Goal: Navigation & Orientation: Find specific page/section

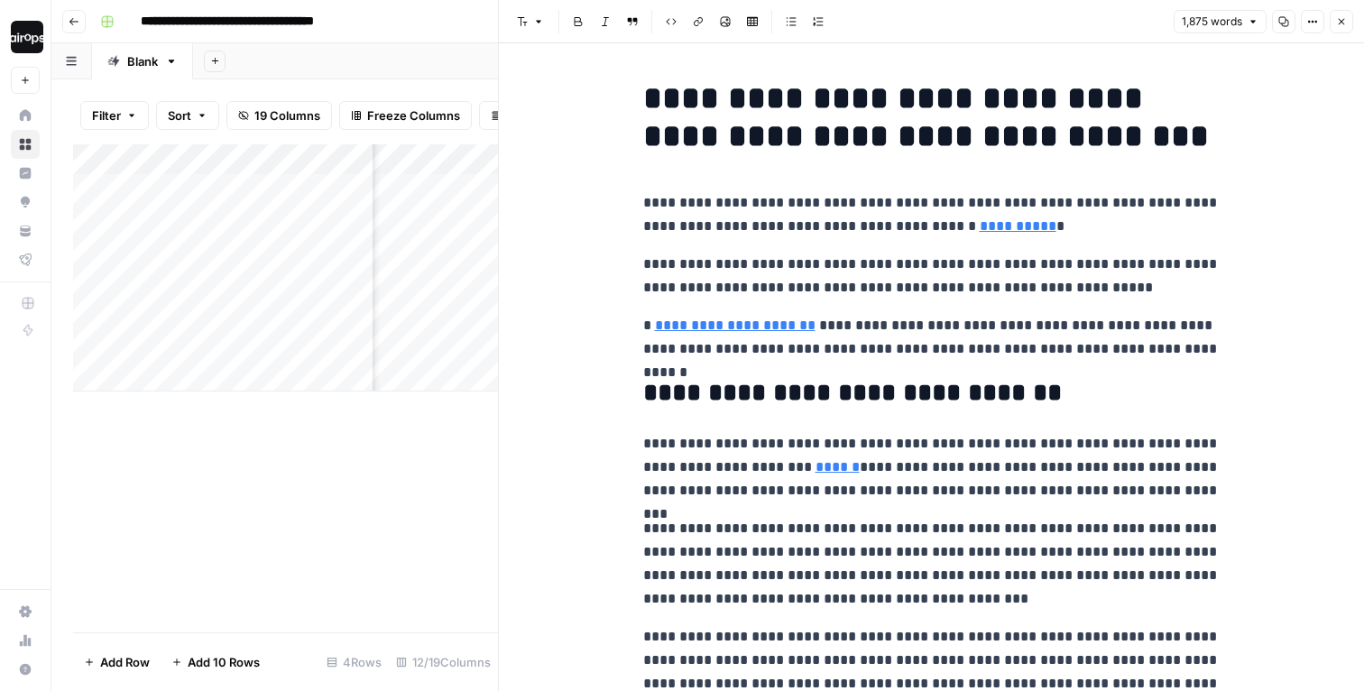
scroll to position [0, 479]
click at [1339, 23] on icon "button" at bounding box center [1341, 21] width 11 height 11
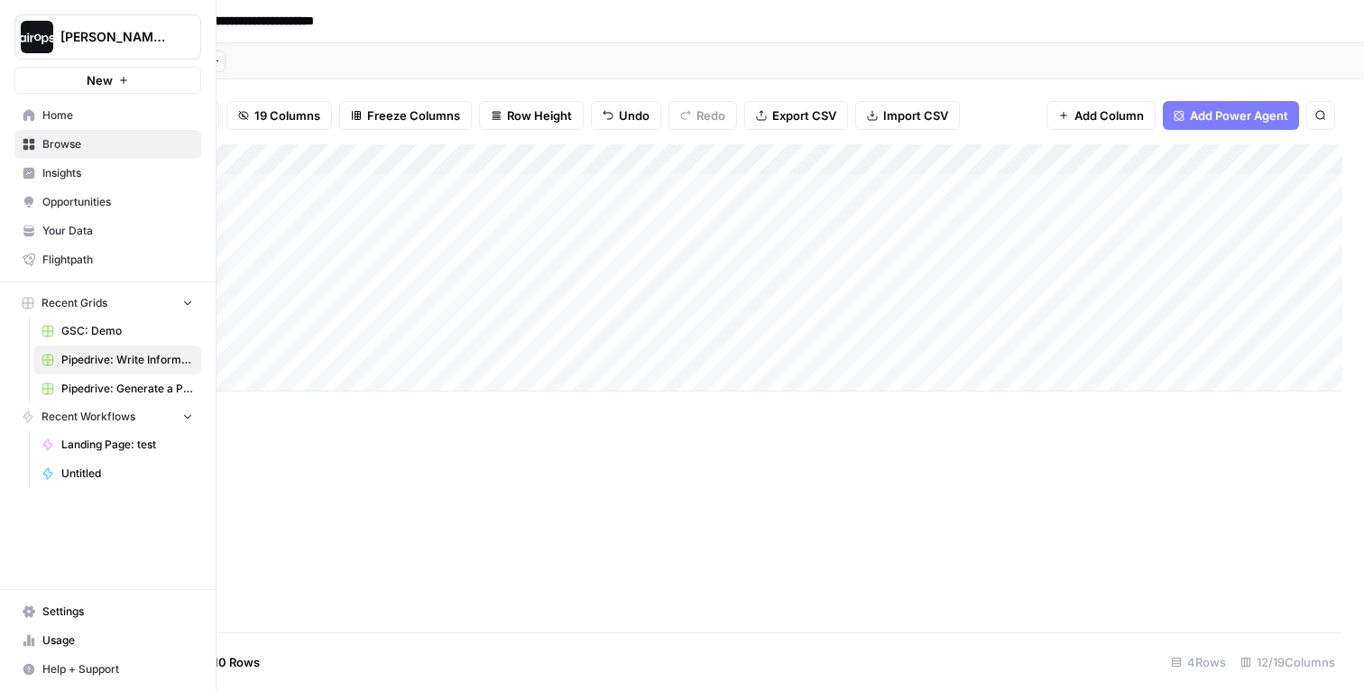
click at [47, 162] on link "Insights" at bounding box center [107, 173] width 187 height 29
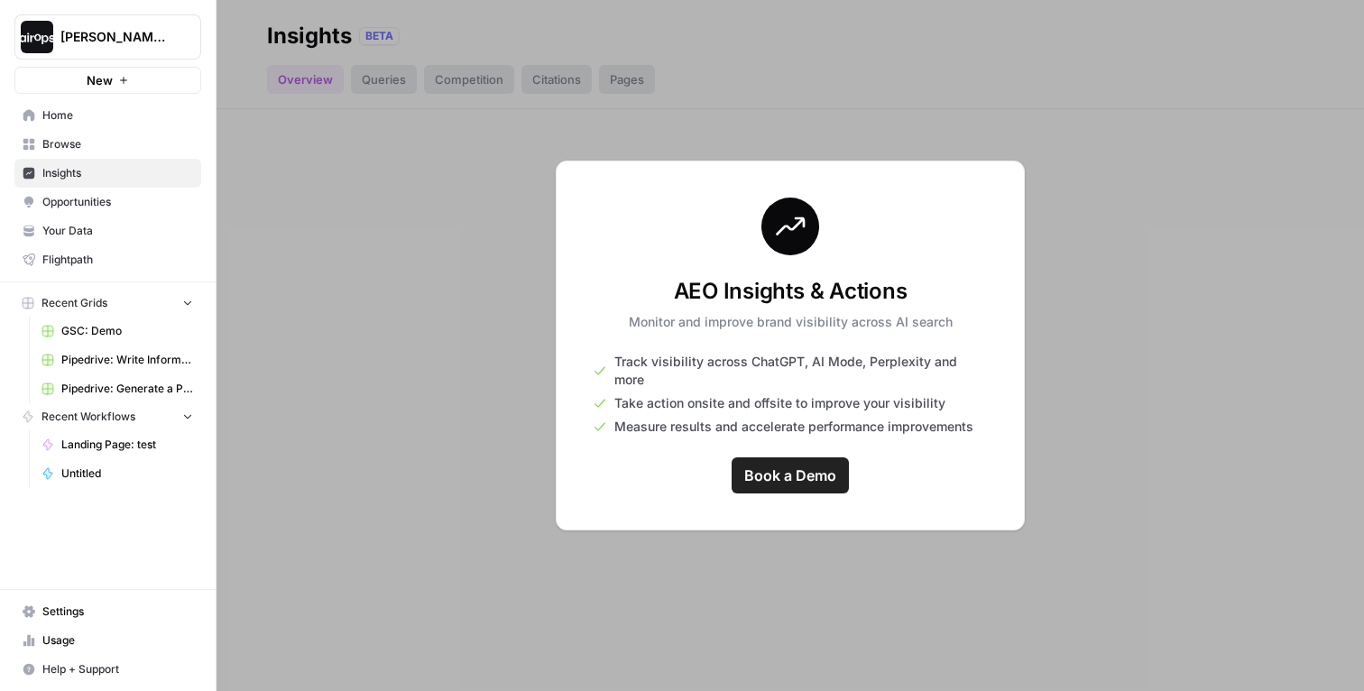
click at [58, 29] on button "[PERSON_NAME]-Sandbox" at bounding box center [107, 36] width 187 height 45
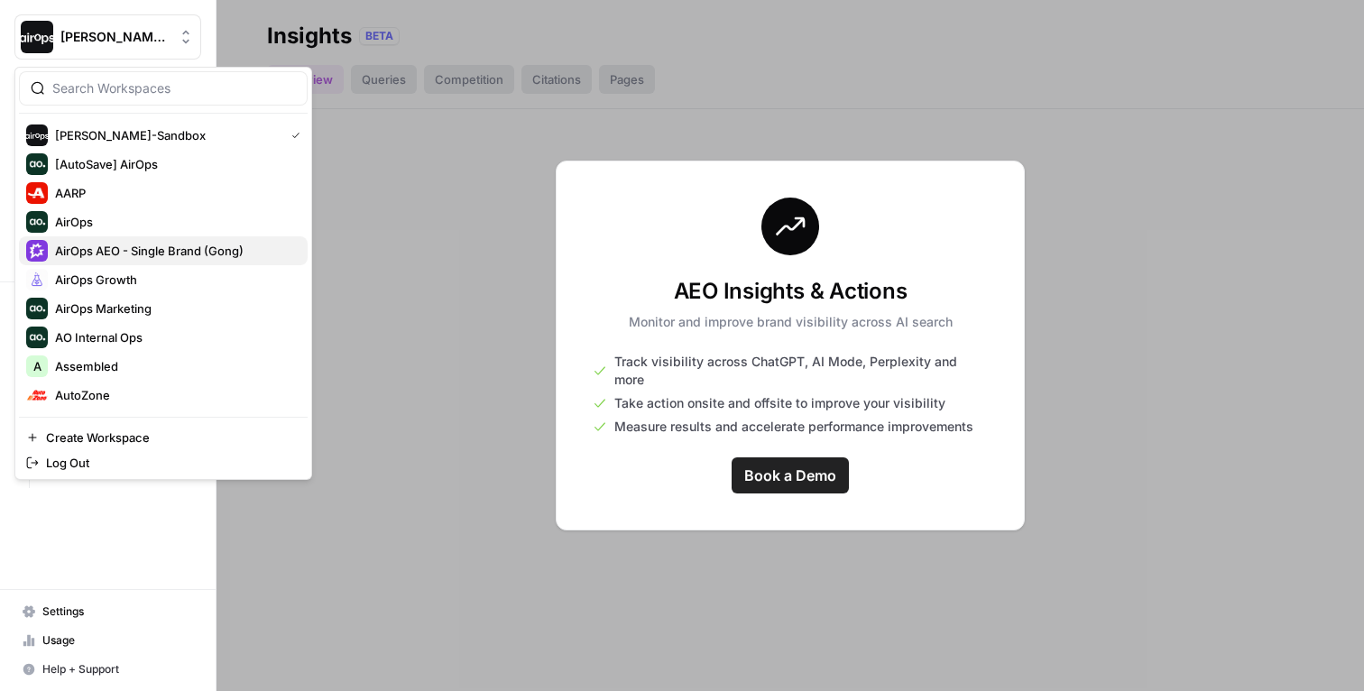
click at [104, 249] on span "AirOps AEO - Single Brand (Gong)" at bounding box center [174, 251] width 238 height 18
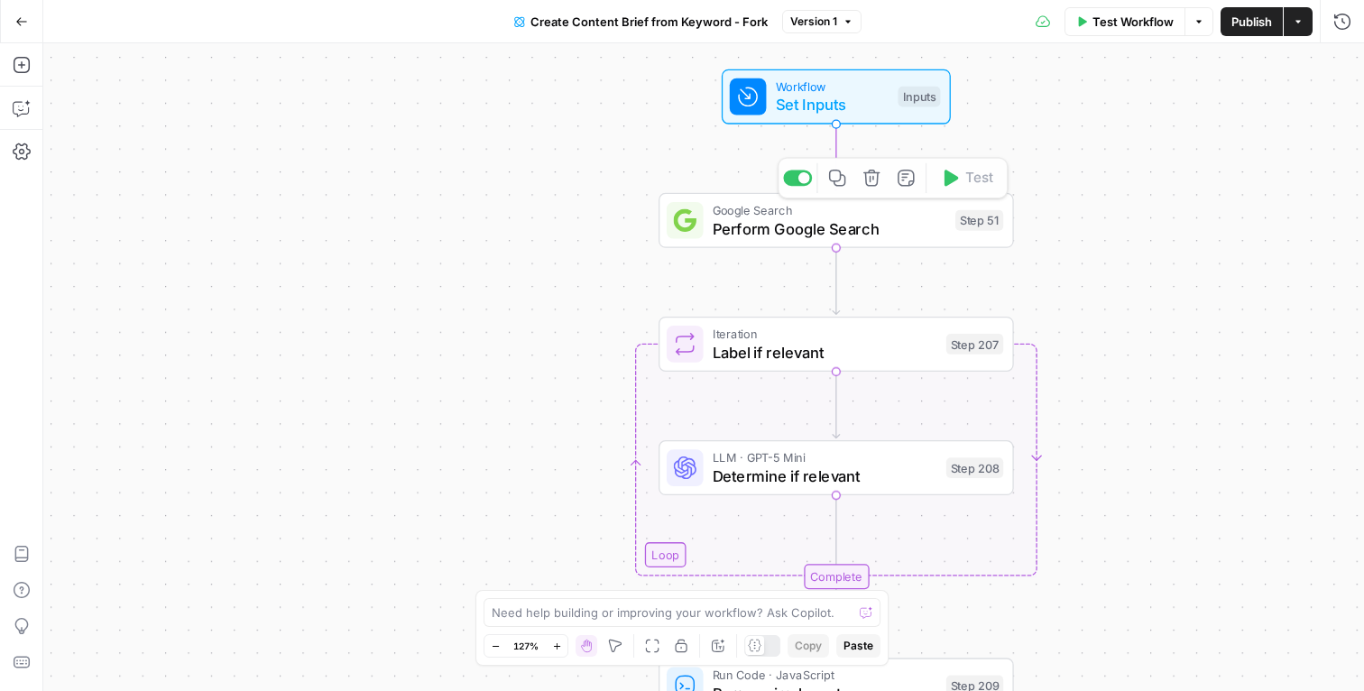
click at [521, 204] on div "Workflow Set Inputs Inputs Google Search Perform Google Search Step 51 Copy ste…" at bounding box center [703, 367] width 1320 height 648
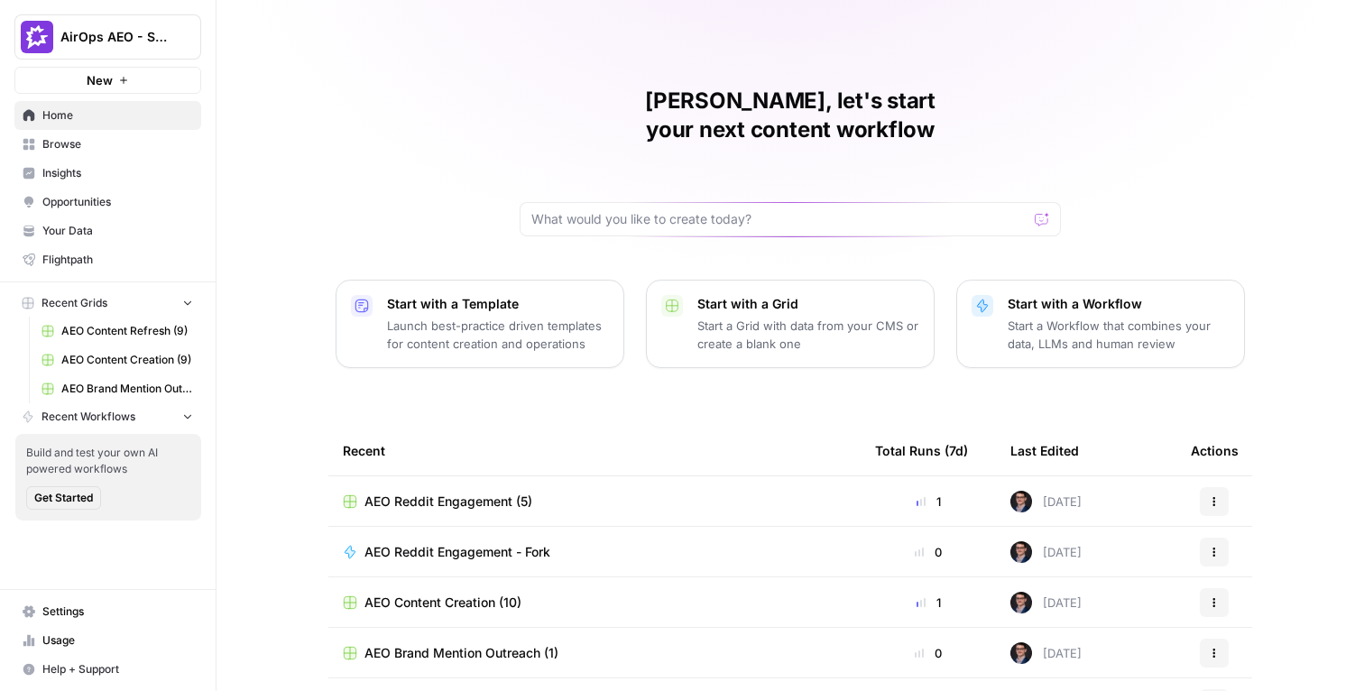
click at [304, 143] on div "[PERSON_NAME], let's start your next content workflow Start with a Template Lau…" at bounding box center [789, 429] width 1147 height 859
click at [119, 178] on span "Insights" at bounding box center [117, 173] width 151 height 16
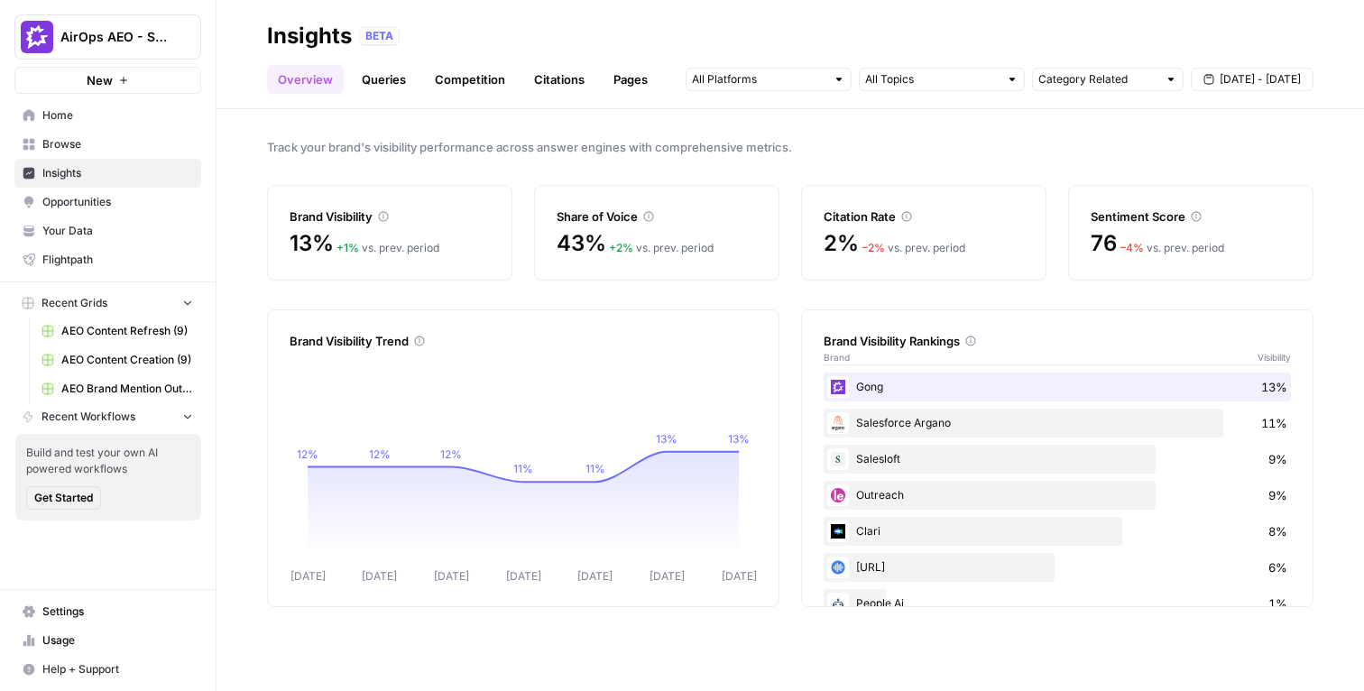
click at [571, 86] on link "Citations" at bounding box center [559, 79] width 72 height 29
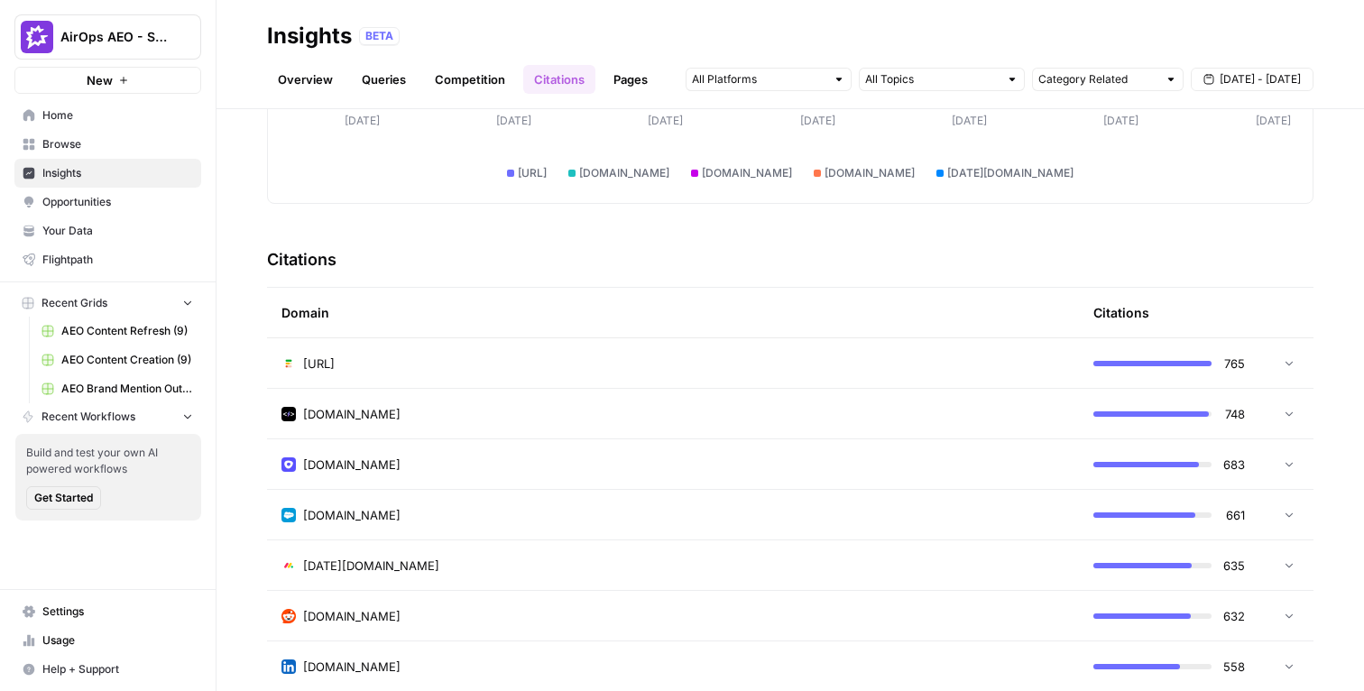
scroll to position [336, 0]
